Goal: Information Seeking & Learning: Check status

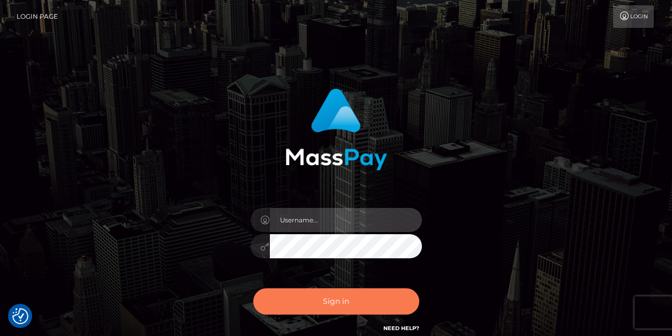
type input "vlad"
click at [305, 300] on button "Sign in" at bounding box center [336, 301] width 166 height 26
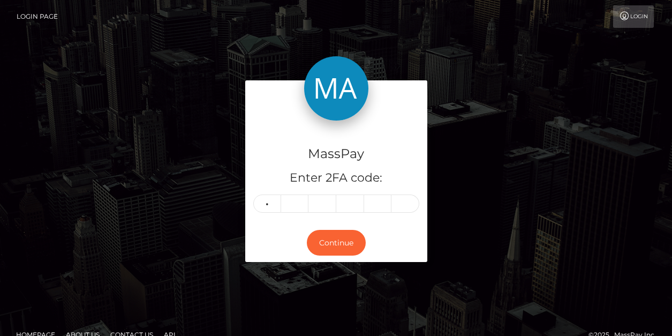
type input "4"
type input "1"
type input "6"
type input "7"
type input "5"
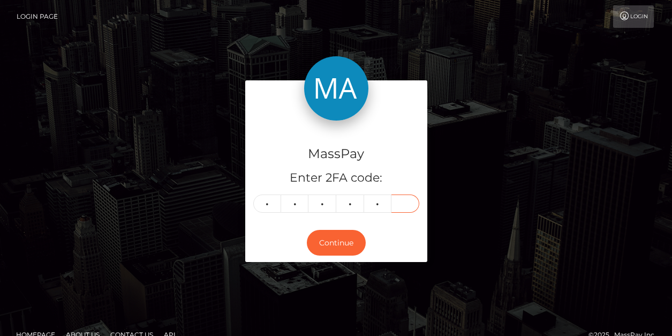
type input "8"
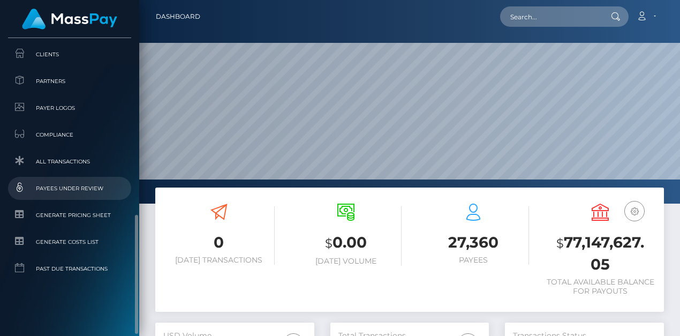
click at [90, 185] on span "Payees under Review" at bounding box center [69, 188] width 115 height 12
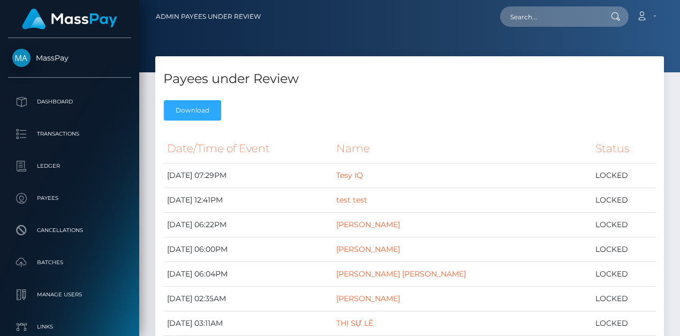
click at [339, 99] on div "Payees under Review Download" at bounding box center [409, 91] width 509 height 70
drag, startPoint x: 555, startPoint y: 26, endPoint x: 548, endPoint y: 26, distance: 6.4
click at [551, 26] on input "text" at bounding box center [550, 16] width 101 height 20
paste input "1266342"
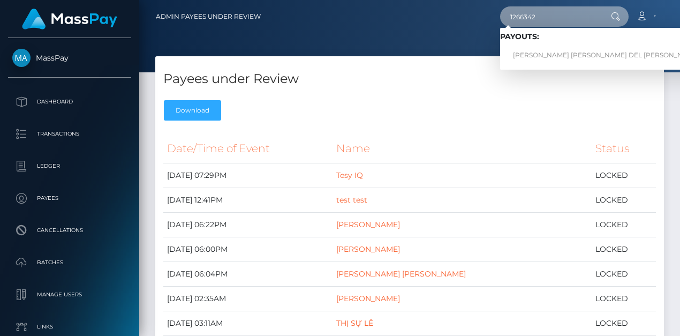
type input "1266342"
click at [324, 61] on div "Payees under Review Download" at bounding box center [409, 91] width 509 height 70
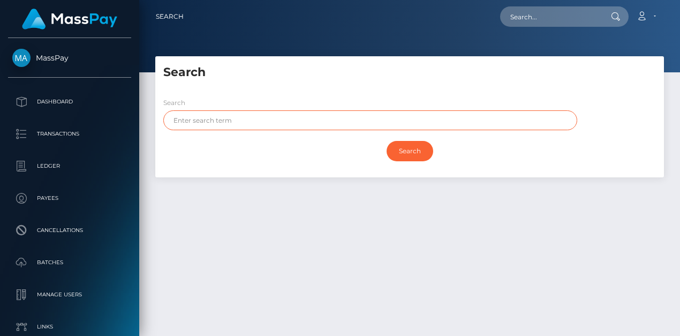
click at [235, 116] on input "text" at bounding box center [370, 120] width 414 height 20
type input "ramirez"
click at [387, 141] on input "Search" at bounding box center [410, 151] width 47 height 20
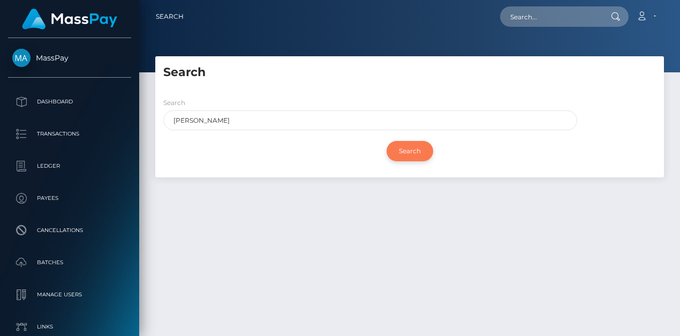
click at [402, 154] on input "Search" at bounding box center [410, 151] width 47 height 20
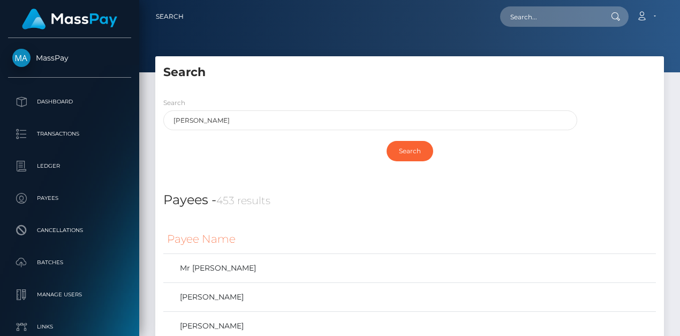
scroll to position [250, 0]
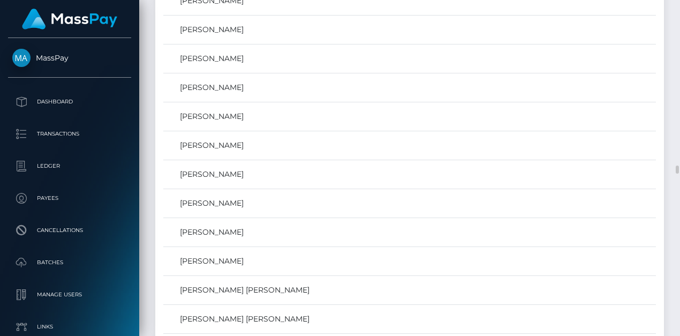
scroll to position [6293, 0]
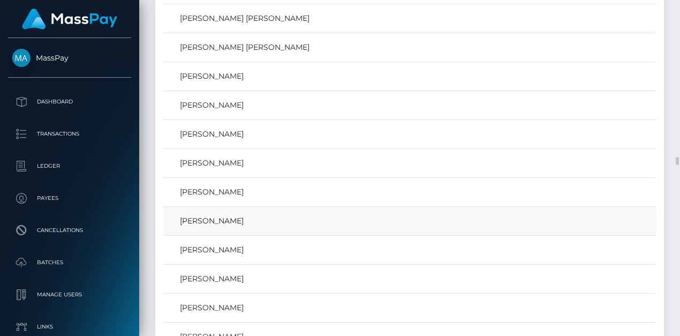
click at [208, 220] on link "ALEJANDRO RAMIREZ" at bounding box center [409, 221] width 485 height 16
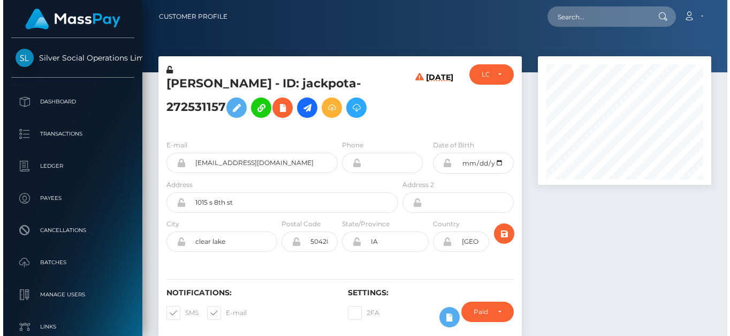
scroll to position [129, 176]
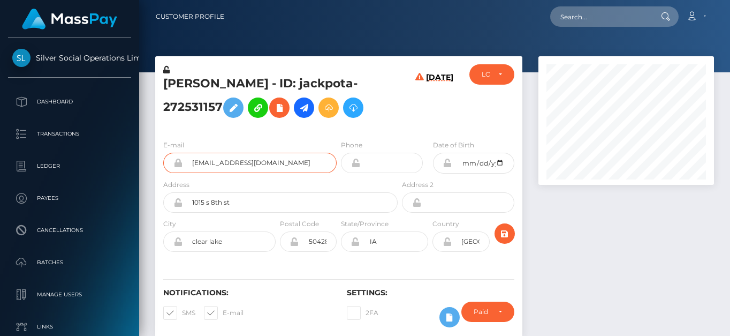
drag, startPoint x: 298, startPoint y: 163, endPoint x: 176, endPoint y: 164, distance: 122.1
click at [176, 164] on div "waynechongtrick@gmail.com" at bounding box center [249, 163] width 173 height 20
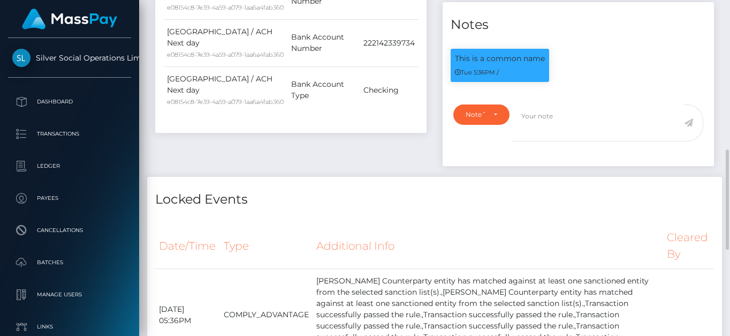
scroll to position [749, 0]
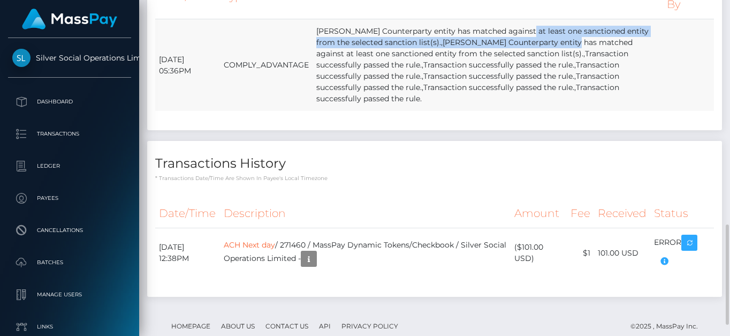
drag, startPoint x: 361, startPoint y: 46, endPoint x: 419, endPoint y: 57, distance: 58.8
click at [419, 57] on td "ALEJANDRO RAMIREZ Counterparty entity has matched against at least one sanction…" at bounding box center [488, 65] width 351 height 92
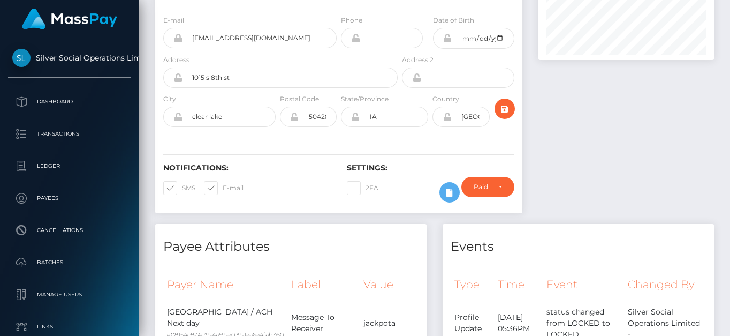
scroll to position [0, 0]
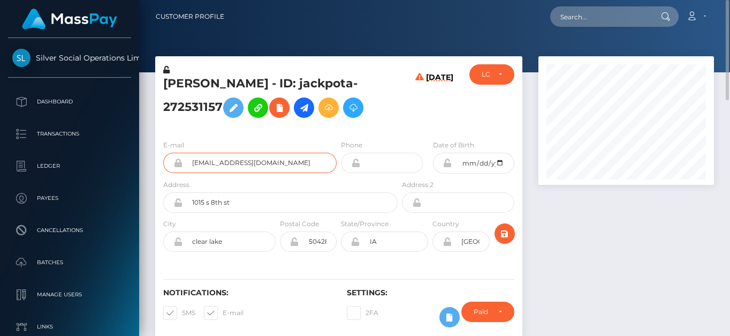
drag, startPoint x: 305, startPoint y: 164, endPoint x: 160, endPoint y: 168, distance: 145.7
click at [160, 168] on div "E-mail waynechongtrick@gmail.com" at bounding box center [247, 159] width 184 height 40
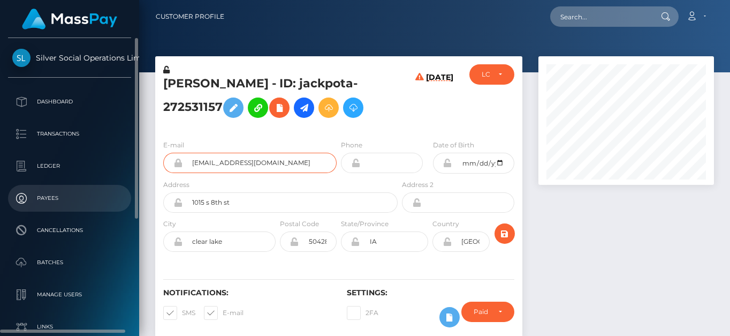
scroll to position [188, 0]
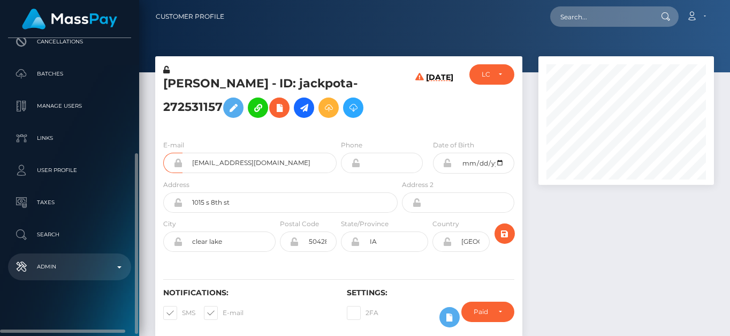
click at [71, 259] on p "Admin" at bounding box center [69, 267] width 115 height 16
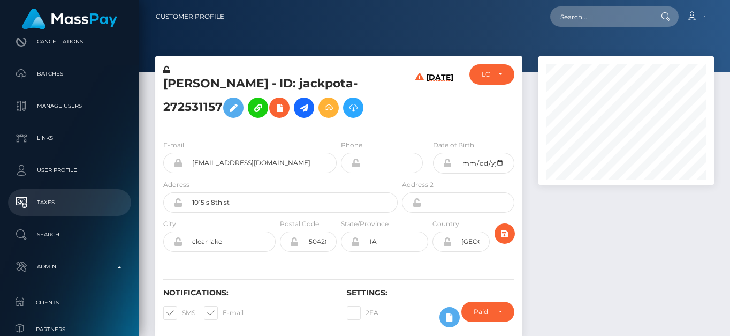
scroll to position [438, 0]
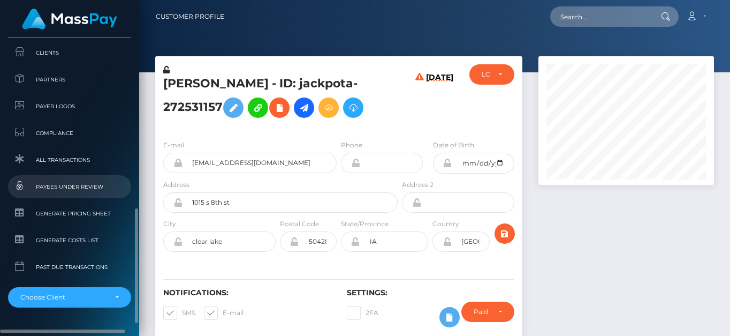
click at [87, 185] on span "Payees under Review" at bounding box center [69, 186] width 115 height 12
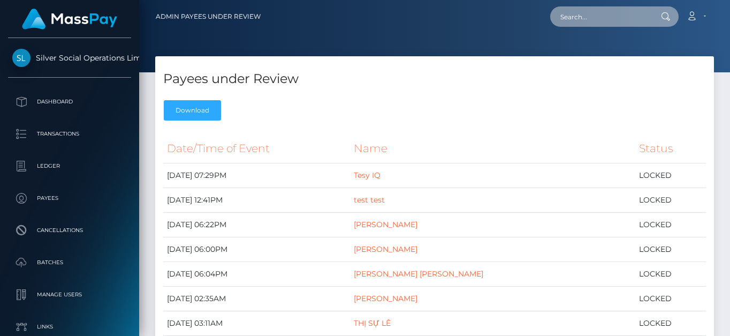
click at [606, 20] on input "text" at bounding box center [600, 16] width 101 height 20
paste input "223458829"
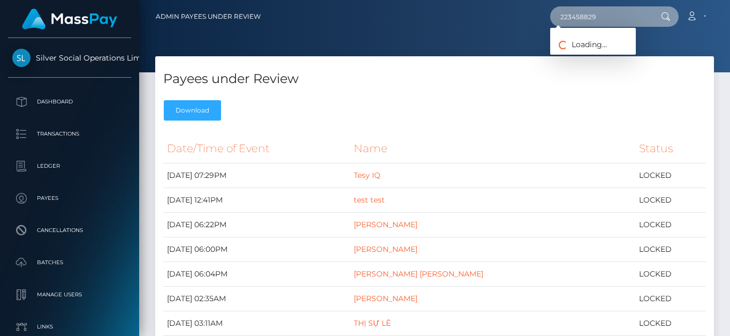
type input "223458829"
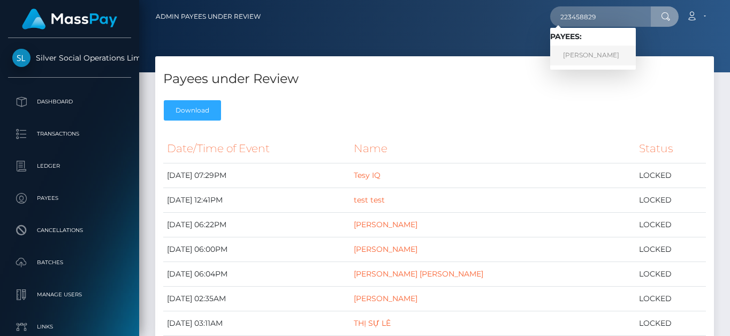
click at [585, 58] on link "BAILEY AY" at bounding box center [593, 56] width 86 height 20
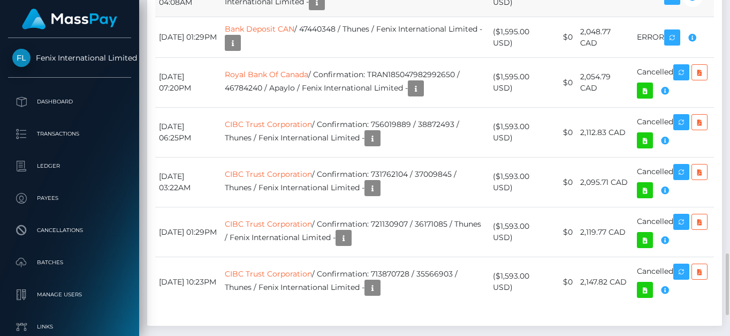
scroll to position [1248, 0]
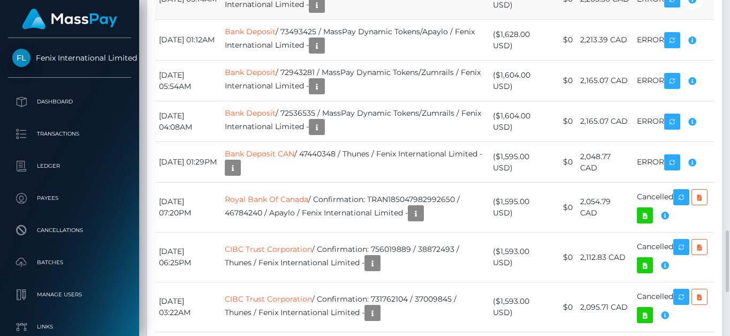
drag, startPoint x: 205, startPoint y: 48, endPoint x: 216, endPoint y: 47, distance: 11.4
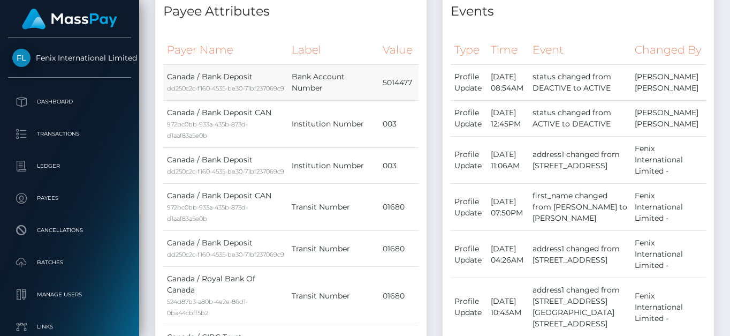
scroll to position [0, 0]
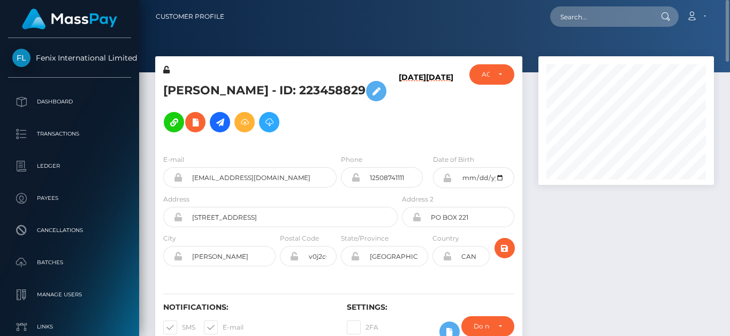
drag, startPoint x: 418, startPoint y: 73, endPoint x: 456, endPoint y: 73, distance: 37.5
click at [456, 73] on div "[DATE] [DATE]" at bounding box center [430, 104] width 61 height 81
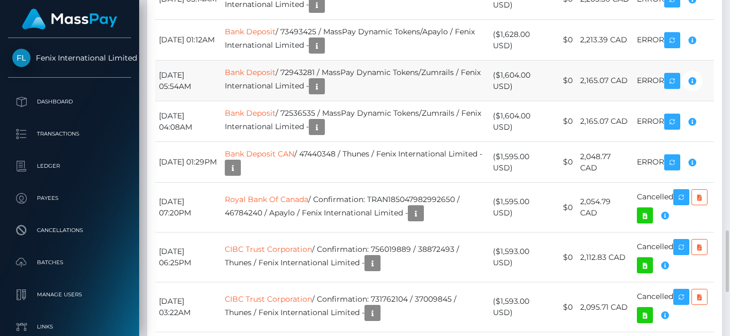
scroll to position [998, 0]
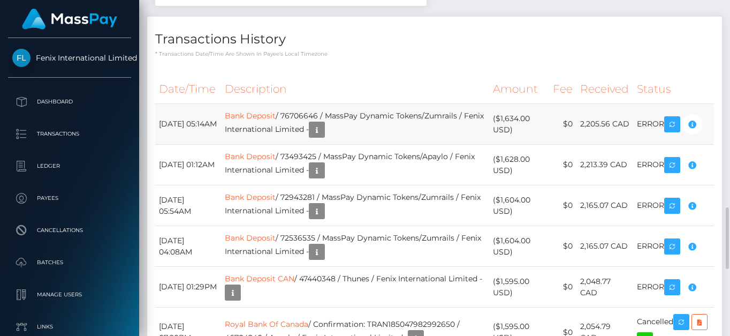
drag, startPoint x: 177, startPoint y: 173, endPoint x: 217, endPoint y: 172, distance: 40.2
click at [217, 145] on td "August 19, 2025 05:14AM" at bounding box center [188, 124] width 66 height 41
click at [594, 49] on h4 "Transactions History" at bounding box center [434, 39] width 559 height 19
click at [645, 58] on div "Transactions History * Transactions date/time are shown in payee's local timezo…" at bounding box center [434, 37] width 575 height 41
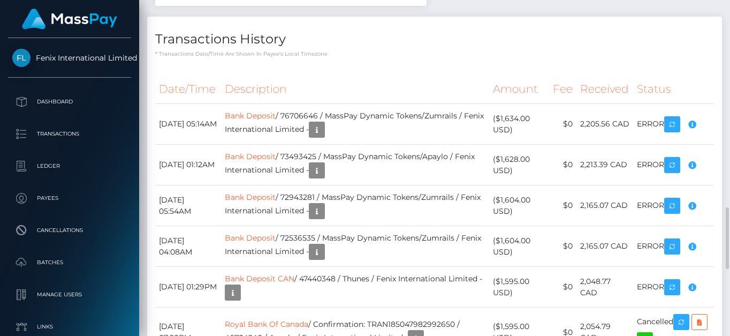
click at [609, 49] on h4 "Transactions History" at bounding box center [434, 39] width 559 height 19
click at [456, 58] on div "Transactions History * Transactions date/time are shown in payee's local timezo…" at bounding box center [434, 37] width 575 height 41
click at [406, 58] on p "* Transactions date/time are shown in payee's local timezone" at bounding box center [434, 54] width 559 height 8
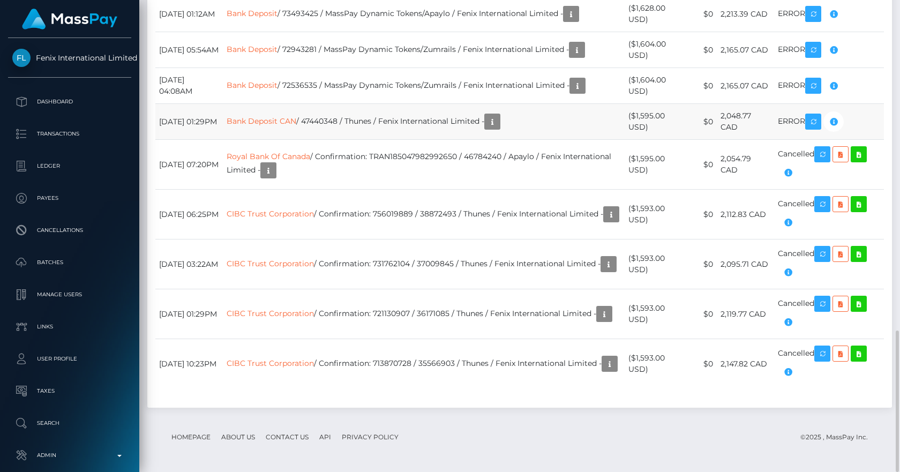
scroll to position [973, 0]
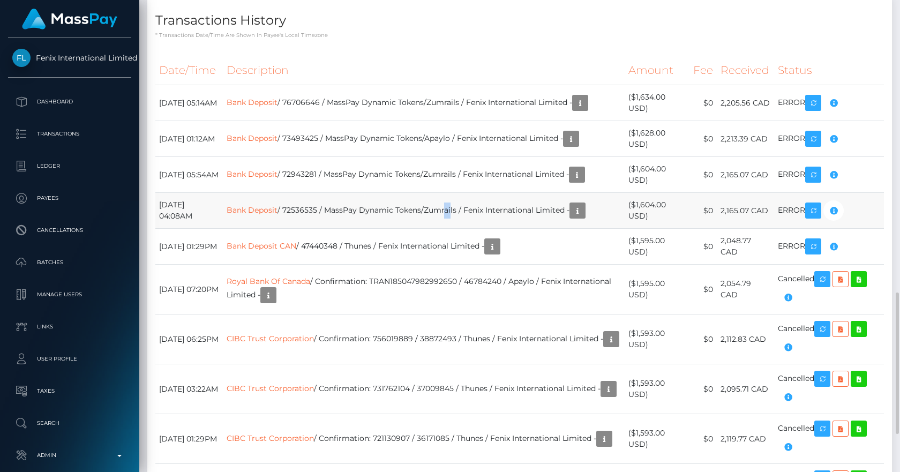
drag, startPoint x: 482, startPoint y: 208, endPoint x: 475, endPoint y: 198, distance: 11.6
click at [475, 198] on td "Bank Deposit / 72536535 / MassPay Dynamic Tokens/Zumrails / Fenix International…" at bounding box center [423, 211] width 401 height 36
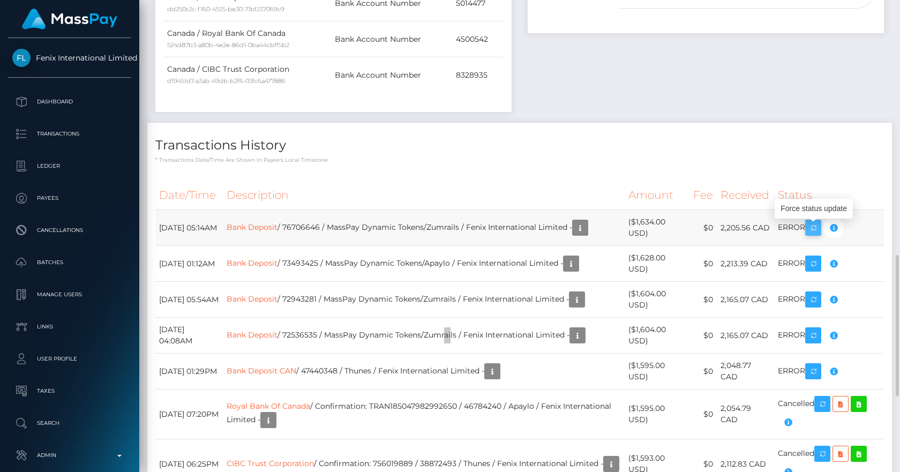
scroll to position [129, 232]
click at [730, 223] on td "ERROR" at bounding box center [829, 228] width 110 height 36
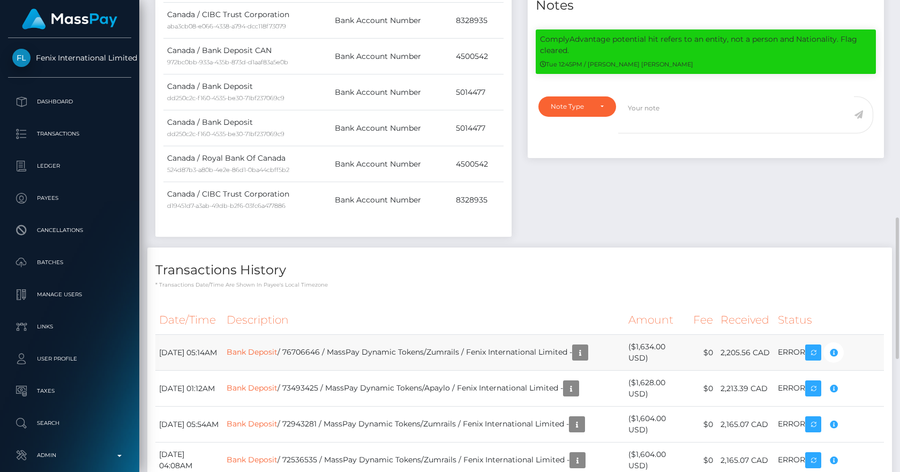
scroll to position [848, 0]
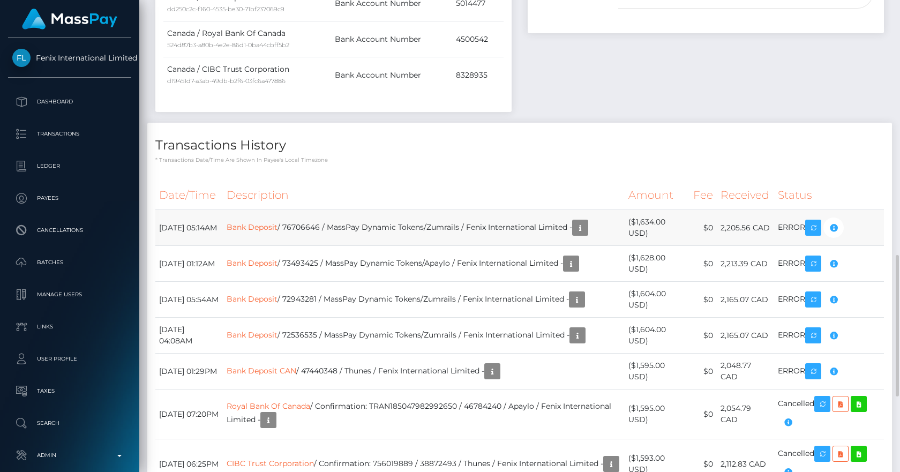
click at [473, 224] on td "Bank Deposit / 76706646 / MassPay Dynamic Tokens/Zumrails / Fenix International…" at bounding box center [423, 228] width 401 height 36
click at [451, 195] on th "Description" at bounding box center [423, 194] width 401 height 29
click at [469, 227] on td "Bank Deposit / 76706646 / MassPay Dynamic Tokens/Zumrails / Fenix International…" at bounding box center [423, 228] width 401 height 36
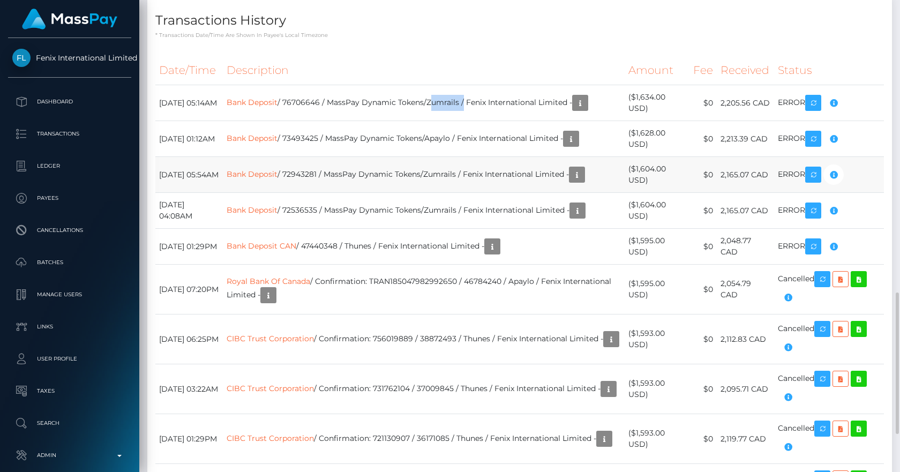
scroll to position [723, 0]
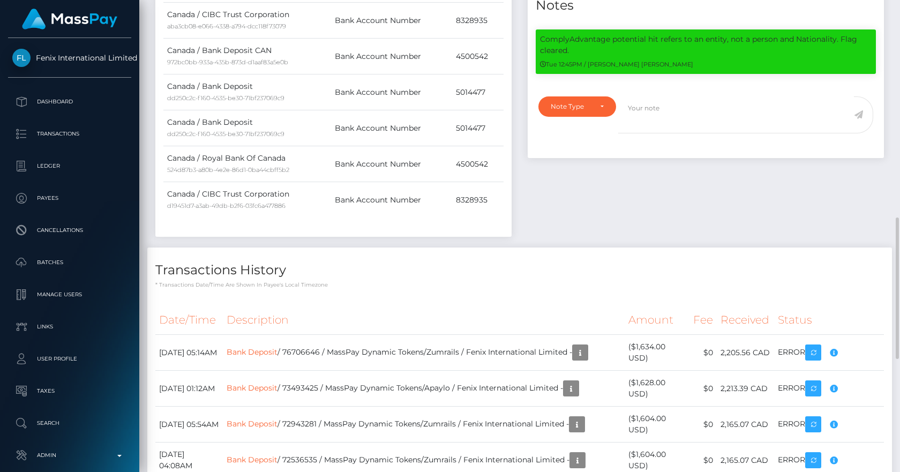
click at [458, 310] on th "Description" at bounding box center [423, 319] width 401 height 29
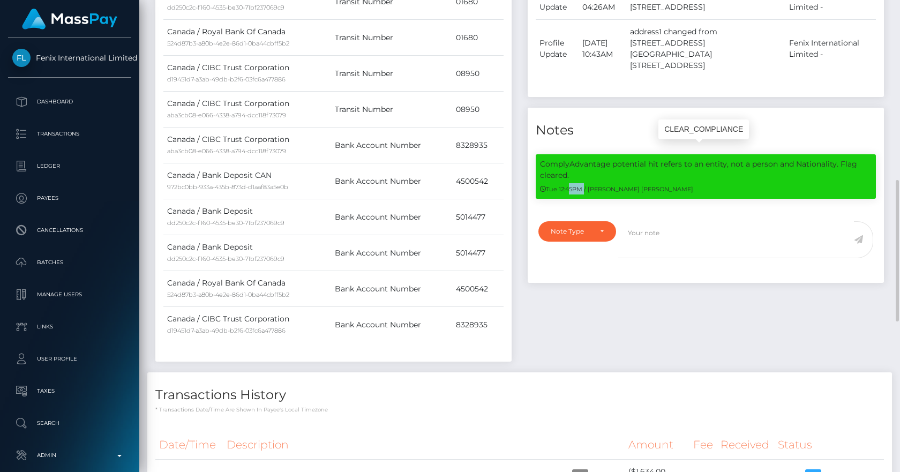
drag, startPoint x: 567, startPoint y: 163, endPoint x: 621, endPoint y: 152, distance: 55.7
click at [587, 185] on small "Tue 12:45PM / Doru Ioan Szikszai" at bounding box center [616, 188] width 153 height 7
click at [645, 158] on p "ComplyAdvantage potential hit refers to an entity, not a person and Nationality…" at bounding box center [705, 169] width 331 height 22
drag, startPoint x: 559, startPoint y: 140, endPoint x: 569, endPoint y: 147, distance: 12.3
click at [569, 158] on p "ComplyAdvantage potential hit refers to an entity, not a person and Nationality…" at bounding box center [705, 169] width 331 height 22
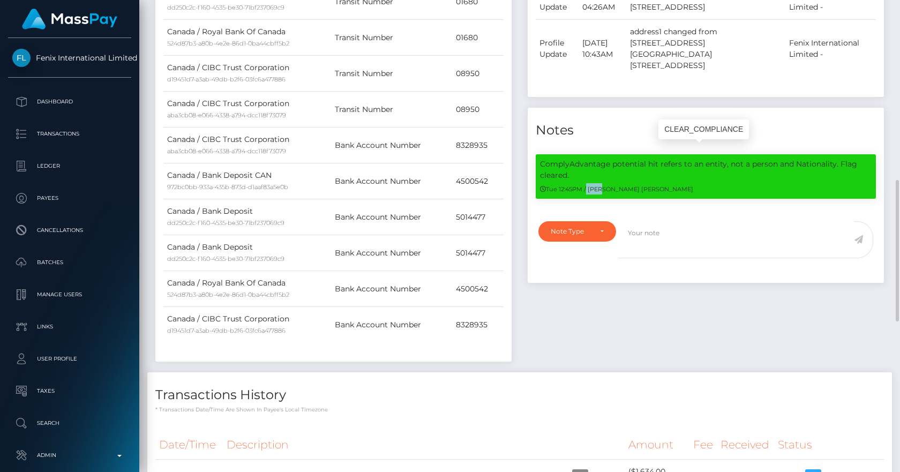
drag, startPoint x: 586, startPoint y: 163, endPoint x: 599, endPoint y: 164, distance: 13.4
click at [599, 185] on small "Tue 12:45PM / Doru Ioan Szikszai" at bounding box center [616, 188] width 153 height 7
click at [578, 158] on p "ComplyAdvantage potential hit refers to an entity, not a person and Nationality…" at bounding box center [705, 169] width 331 height 22
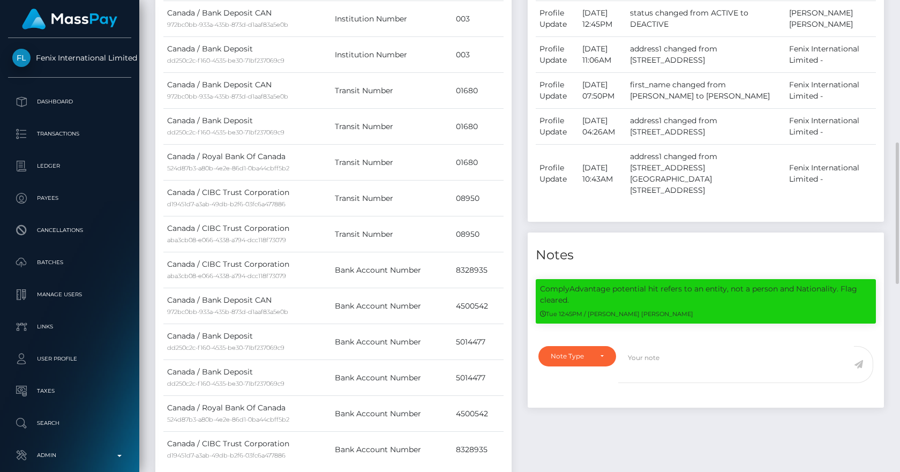
scroll to position [349, 0]
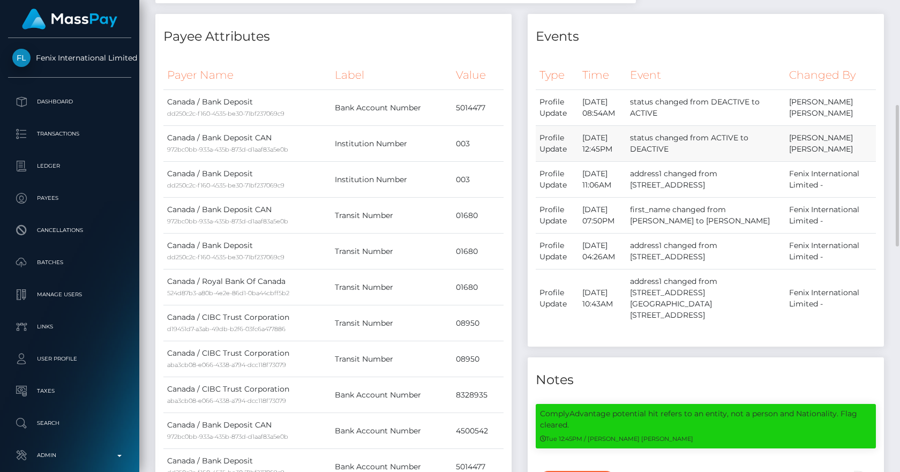
click at [730, 138] on td "status changed from ACTIVE to DEACTIVE" at bounding box center [705, 144] width 159 height 36
click at [709, 39] on h4 "Events" at bounding box center [705, 36] width 340 height 19
click at [730, 140] on td "status changed from ACTIVE to DEACTIVE" at bounding box center [705, 144] width 159 height 36
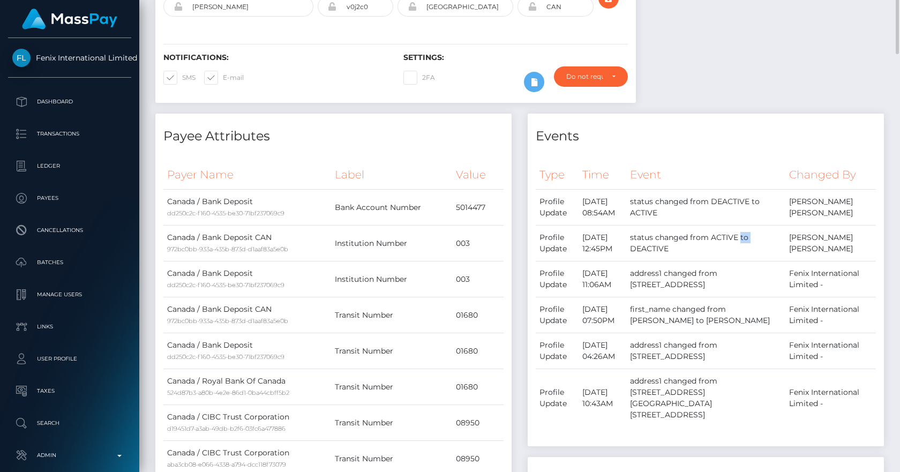
scroll to position [0, 0]
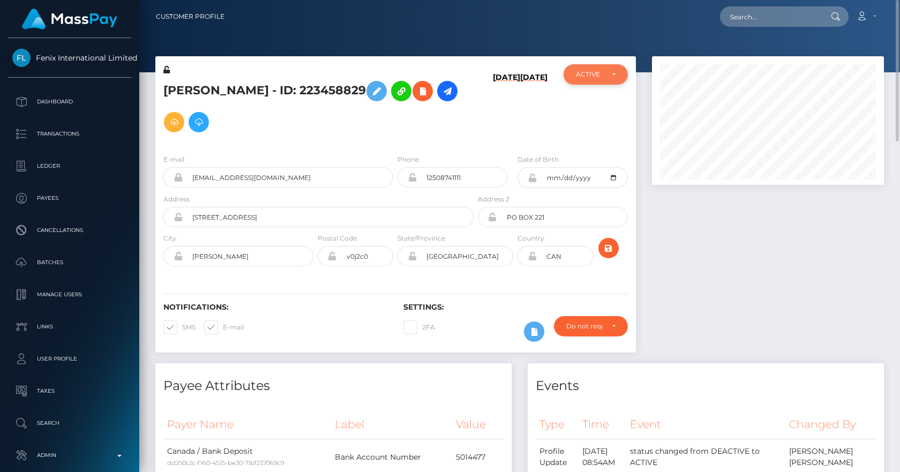
click at [610, 83] on div "ACTIVE" at bounding box center [595, 74] width 64 height 20
click at [529, 115] on h6 "01/02/23" at bounding box center [533, 107] width 27 height 69
